Goal: Task Accomplishment & Management: Manage account settings

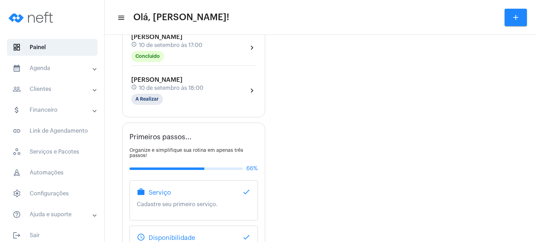
scroll to position [279, 0]
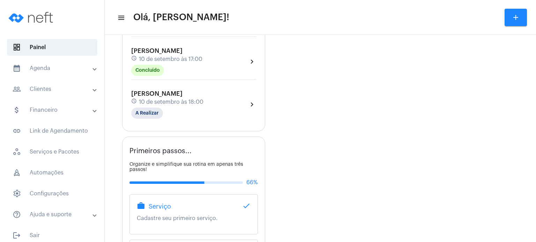
click at [182, 91] on span "[PERSON_NAME]" at bounding box center [156, 94] width 51 height 6
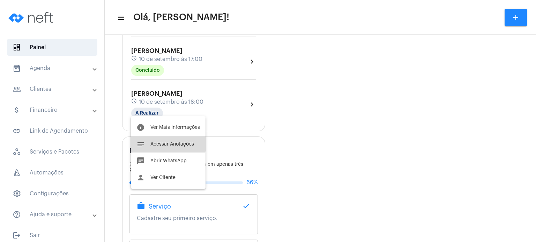
click at [167, 141] on button "notes Acessar Anotações" at bounding box center [168, 144] width 75 height 17
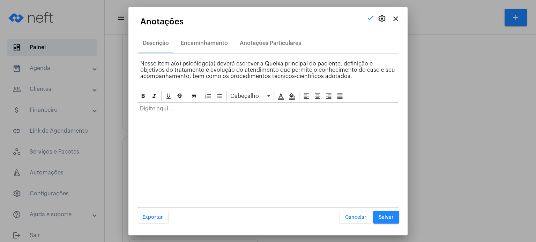
click at [169, 118] on div at bounding box center [268, 110] width 262 height 15
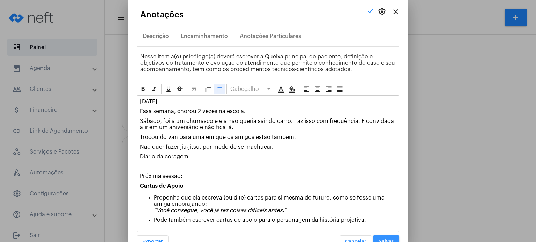
click at [379, 240] on span "Salvar" at bounding box center [386, 242] width 15 height 5
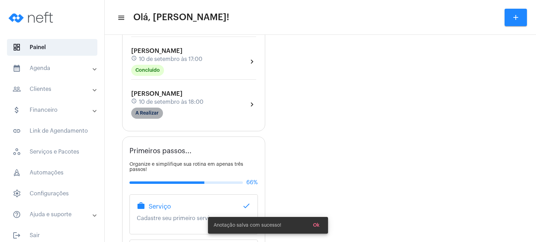
click at [151, 113] on mat-chip "A Realizar" at bounding box center [147, 113] width 32 height 11
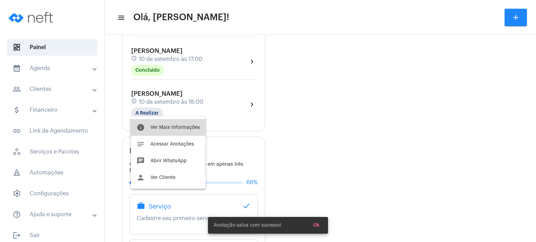
click at [157, 123] on button "info Ver Mais Informações" at bounding box center [168, 127] width 75 height 17
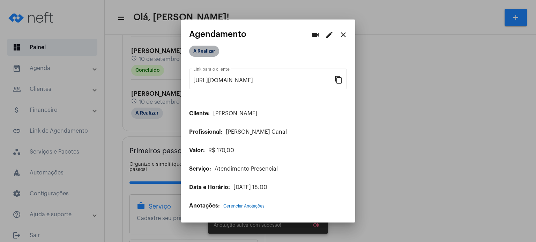
click at [211, 48] on mat-chip "A Realizar" at bounding box center [204, 51] width 30 height 11
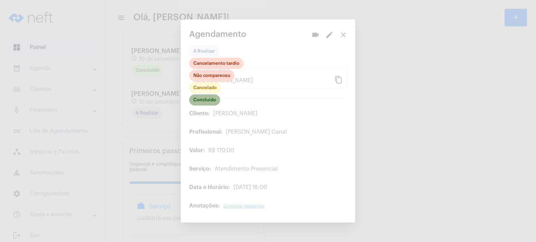
click at [204, 97] on mat-chip "Concluído" at bounding box center [204, 100] width 31 height 11
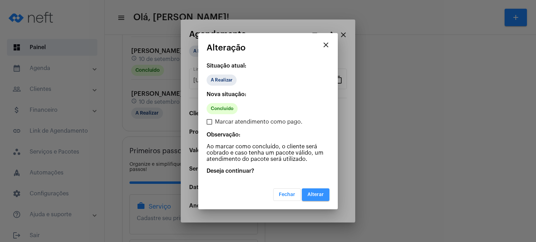
click at [310, 189] on button "Alterar" at bounding box center [316, 195] width 28 height 13
